Goal: Find specific page/section: Find specific page/section

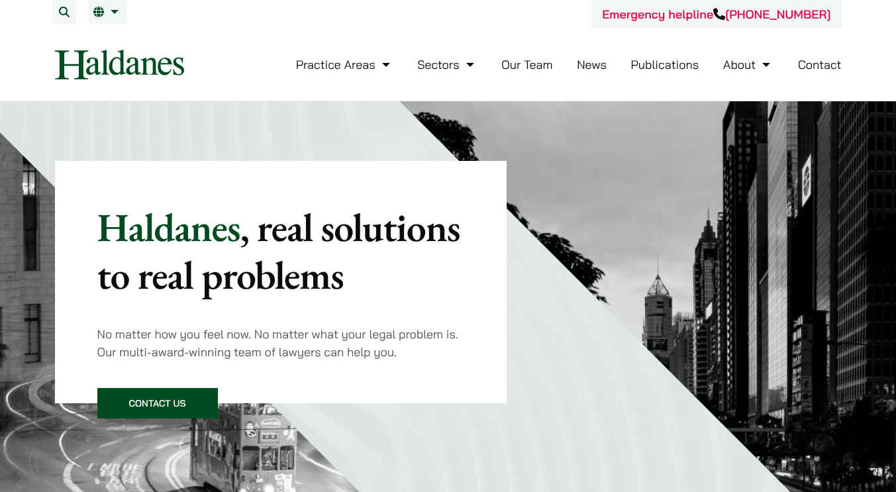
click at [531, 68] on link "Our Team" at bounding box center [526, 64] width 51 height 15
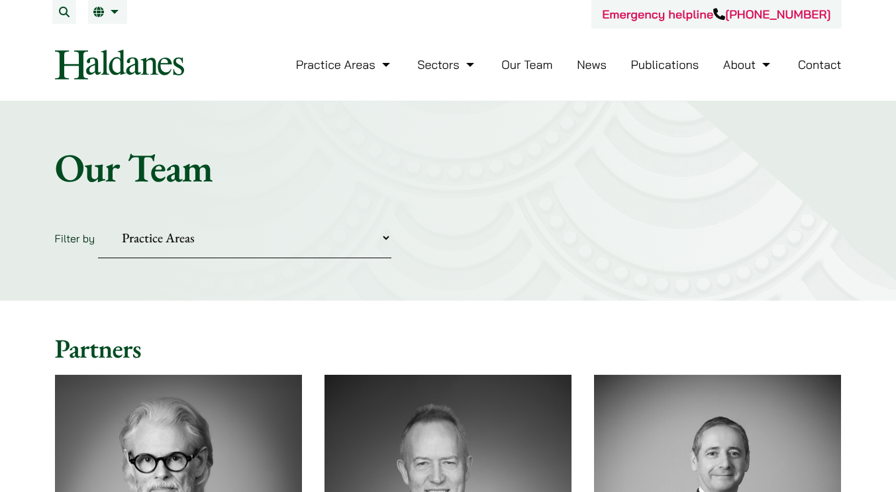
click at [381, 238] on select "Practice Areas Antitrust and Competition Civil Litigation & Dispute Resolution …" at bounding box center [244, 238] width 293 height 40
select select "divorce-and-family-law"
click at [98, 218] on select "Practice Areas Antitrust and Competition Civil Litigation & Dispute Resolution …" at bounding box center [244, 238] width 293 height 40
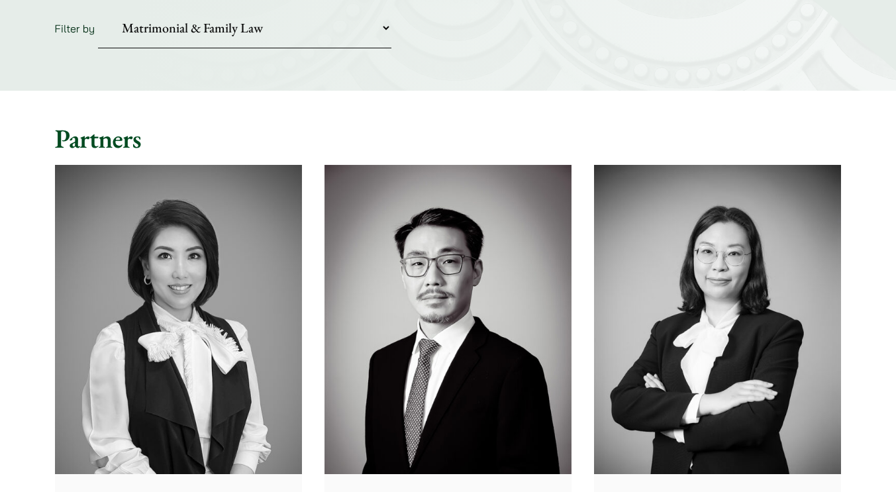
scroll to position [331, 0]
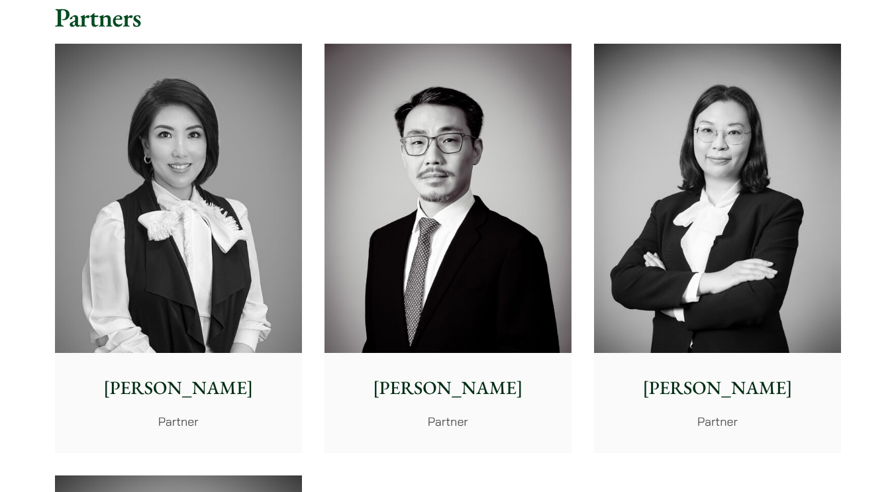
click at [191, 391] on p "[PERSON_NAME]" at bounding box center [179, 388] width 226 height 28
